Goal: Navigation & Orientation: Understand site structure

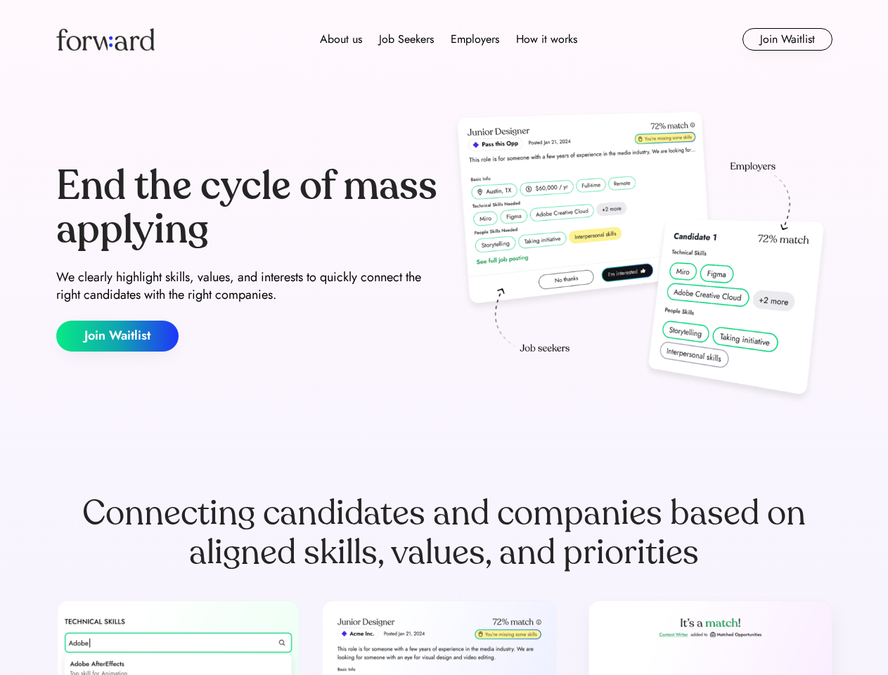
click at [444, 338] on div "End the cycle of mass applying We clearly highlight skills, values, and interes…" at bounding box center [444, 258] width 777 height 302
click at [445, 39] on div "About us Job Seekers Employers How it works" at bounding box center [449, 39] width 554 height 17
click at [106, 39] on img at bounding box center [105, 39] width 98 height 23
click at [449, 39] on div "About us Job Seekers Employers How it works" at bounding box center [449, 39] width 554 height 17
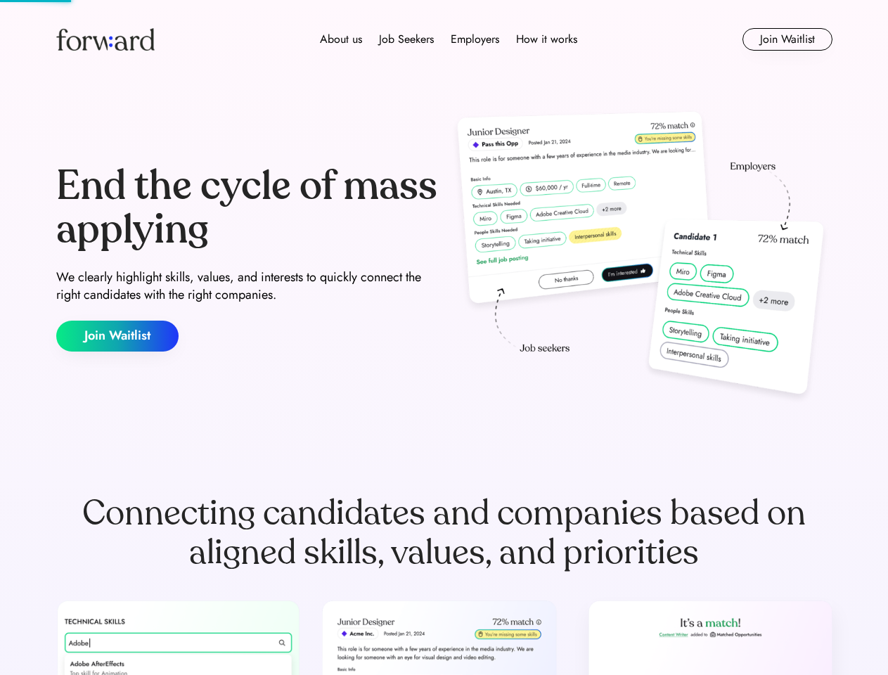
click at [341, 39] on div "About us" at bounding box center [341, 39] width 42 height 17
click at [407, 39] on div "Job Seekers" at bounding box center [406, 39] width 55 height 17
click at [475, 39] on div "Employers" at bounding box center [475, 39] width 49 height 17
